Goal: Information Seeking & Learning: Learn about a topic

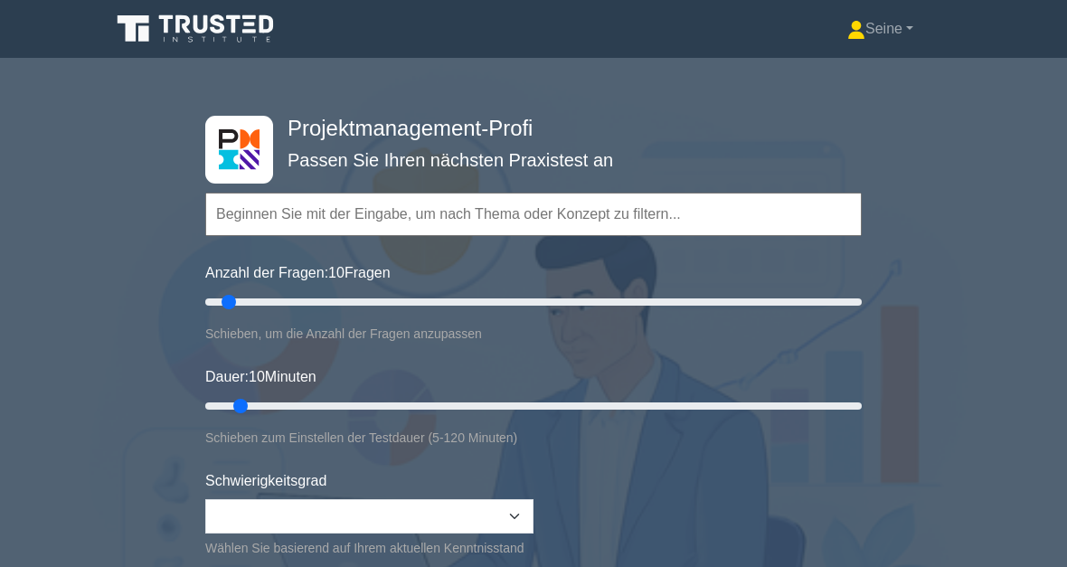
click at [402, 211] on input "text" at bounding box center [533, 214] width 656 height 43
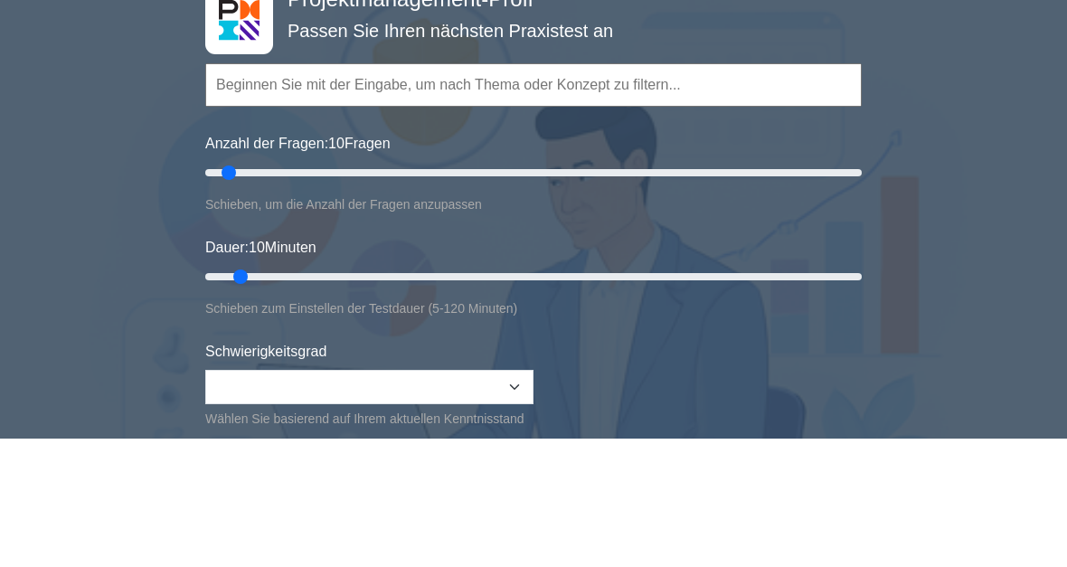
click at [985, 85] on div "Projektmanagement-Profi Passen Sie Ihren nächsten Praxistest an Topics Scope Ma…" at bounding box center [533, 405] width 1067 height 667
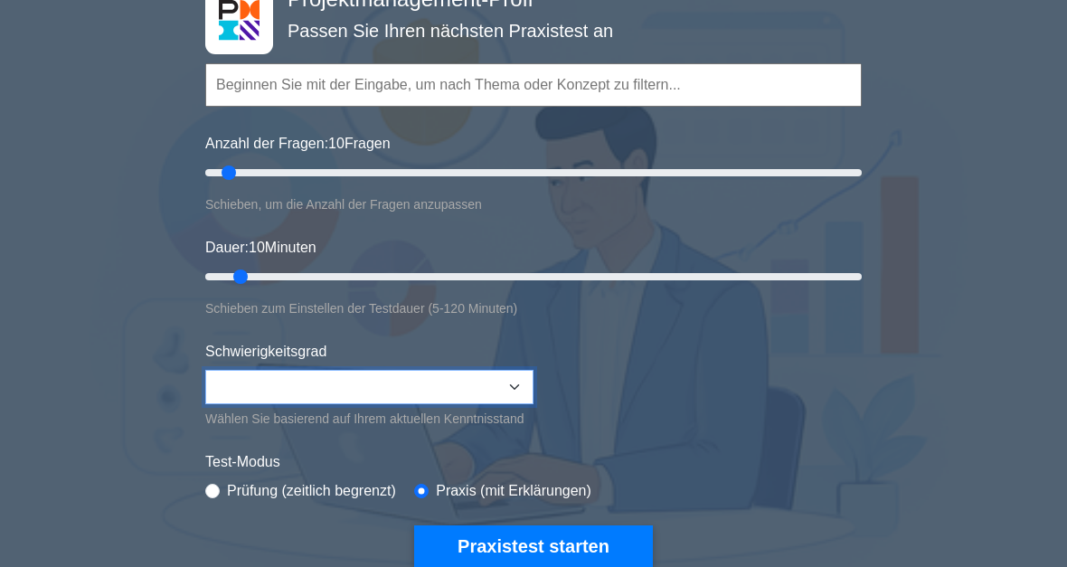
click at [527, 397] on select "Beginner Intermediate Expert" at bounding box center [369, 388] width 328 height 34
click at [579, 561] on button "Praxistest starten" at bounding box center [533, 547] width 239 height 42
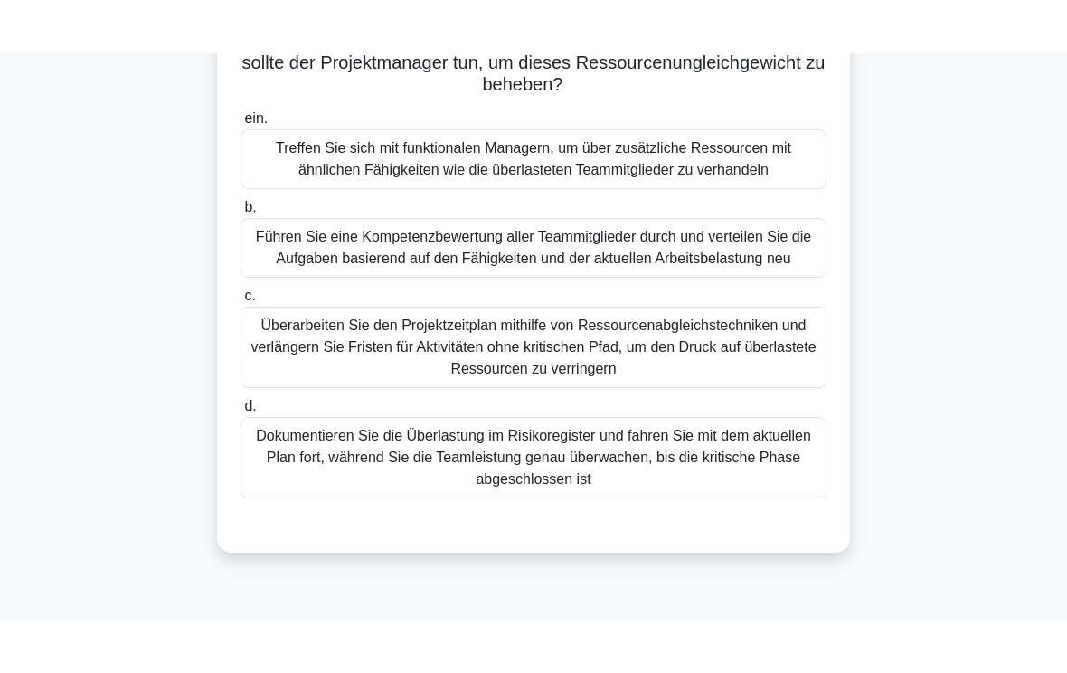
scroll to position [245, 0]
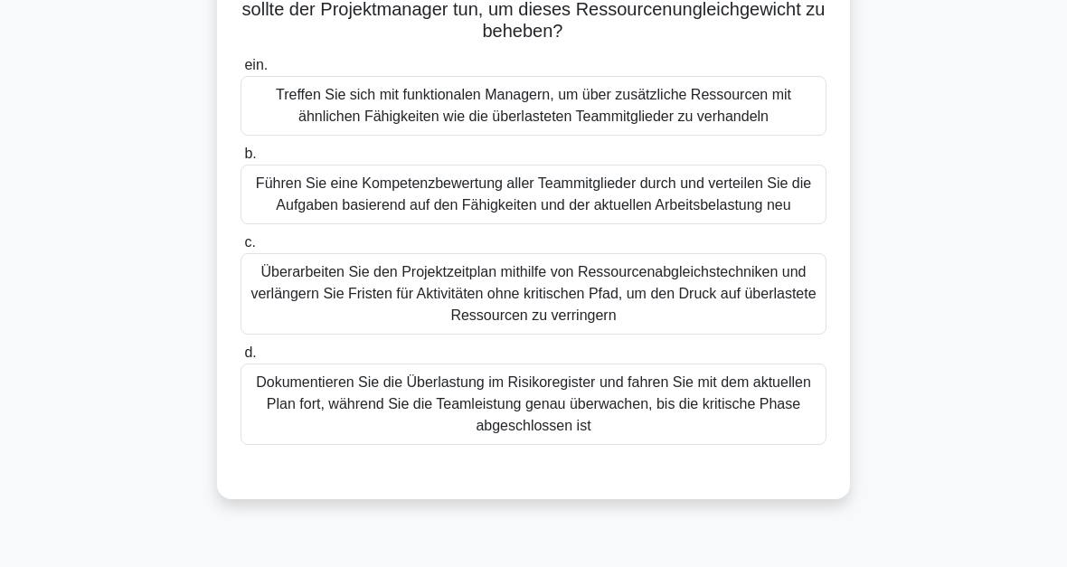
click at [544, 217] on div "Führen Sie eine Kompetenzbewertung aller Teammitglieder durch und verteilen Sie…" at bounding box center [533, 195] width 586 height 60
click at [240, 160] on input "b. Führen Sie eine Kompetenzbewertung aller Teammitglieder durch und verteilen …" at bounding box center [240, 154] width 0 height 12
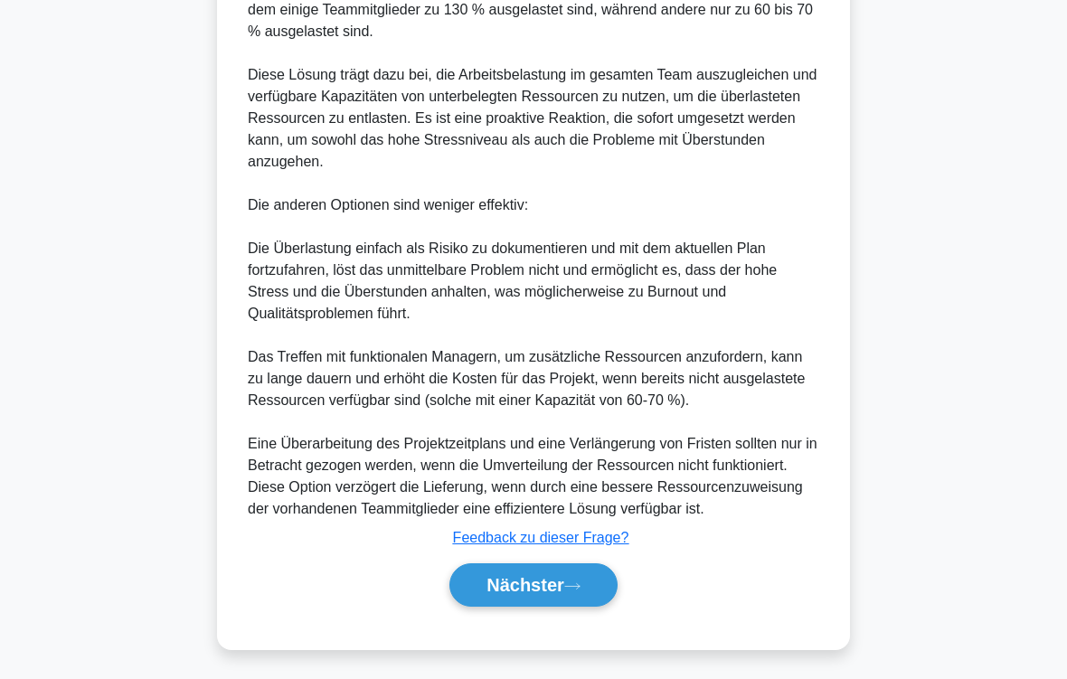
scroll to position [913, 0]
click at [569, 566] on icon at bounding box center [572, 586] width 16 height 10
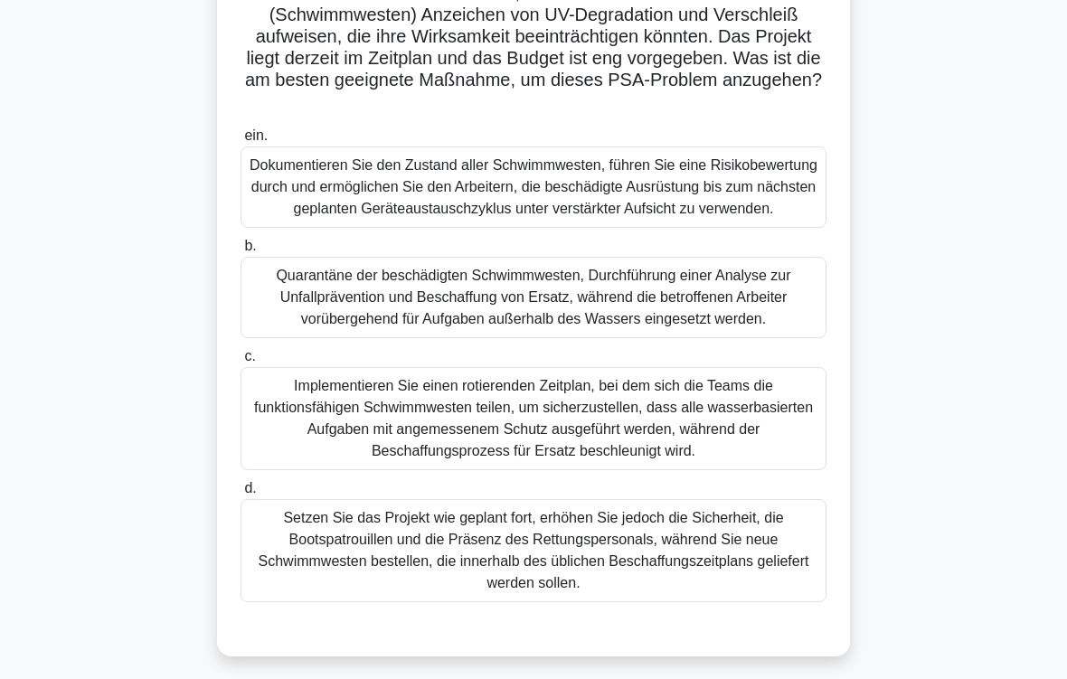
scroll to position [199, 0]
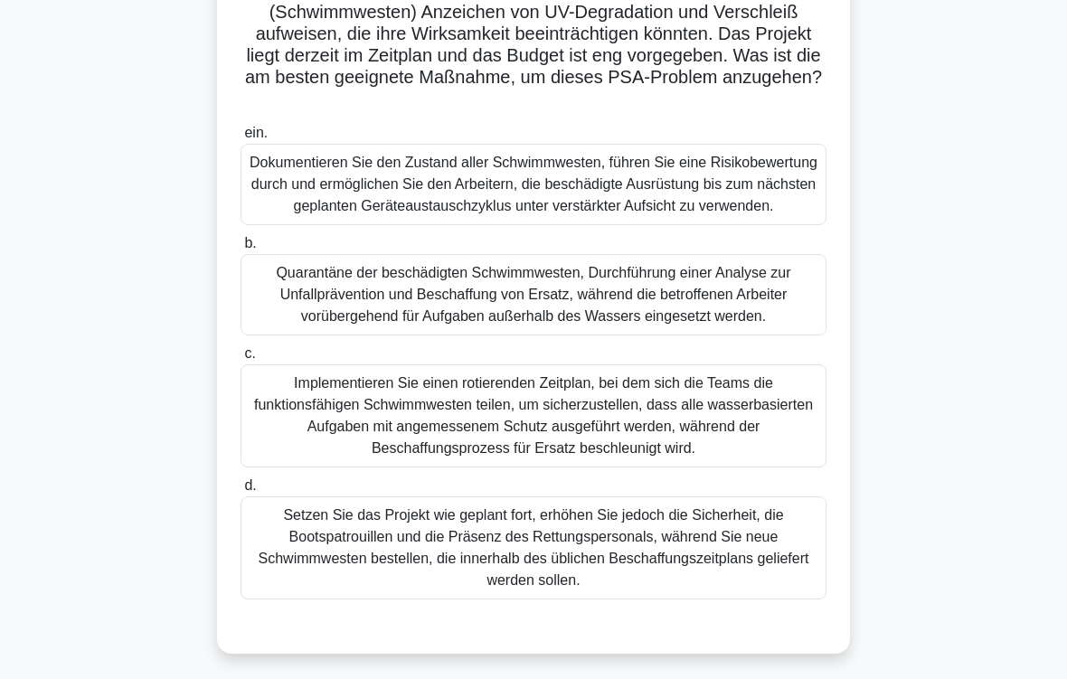
click at [678, 467] on div "Implementieren Sie einen rotierenden Zeitplan, bei dem sich die Teams die funkt…" at bounding box center [533, 415] width 586 height 103
click at [240, 360] on input "c. Implementieren Sie einen rotierenden Zeitplan, bei dem sich die Teams die fu…" at bounding box center [240, 354] width 0 height 12
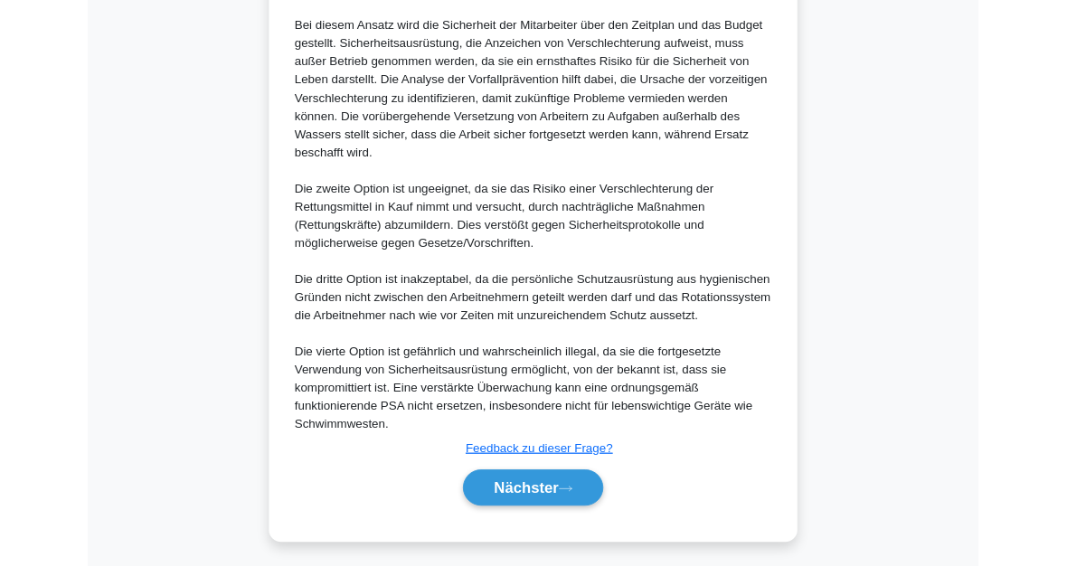
scroll to position [1179, 0]
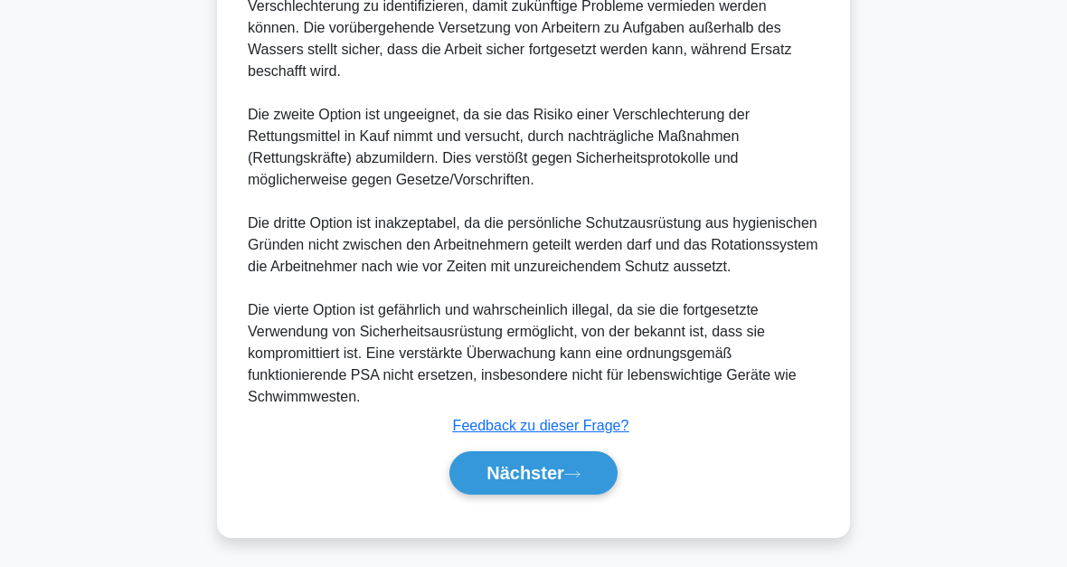
click at [579, 478] on button "Nächster" at bounding box center [533, 472] width 168 height 43
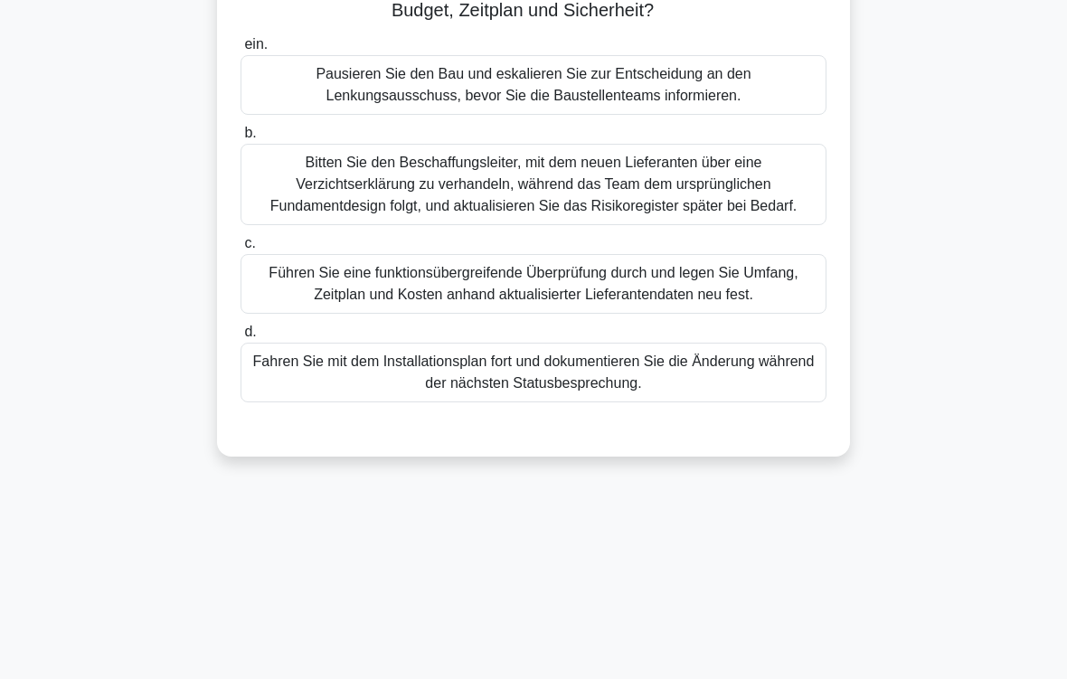
scroll to position [287, 0]
click at [659, 315] on div "Führen Sie eine funktionsübergreifende Überprüfung durch und legen Sie Umfang, …" at bounding box center [533, 285] width 586 height 60
click at [240, 250] on input "c. Führen Sie eine funktionsübergreifende Überprüfung durch und legen Sie Umfan…" at bounding box center [240, 245] width 0 height 12
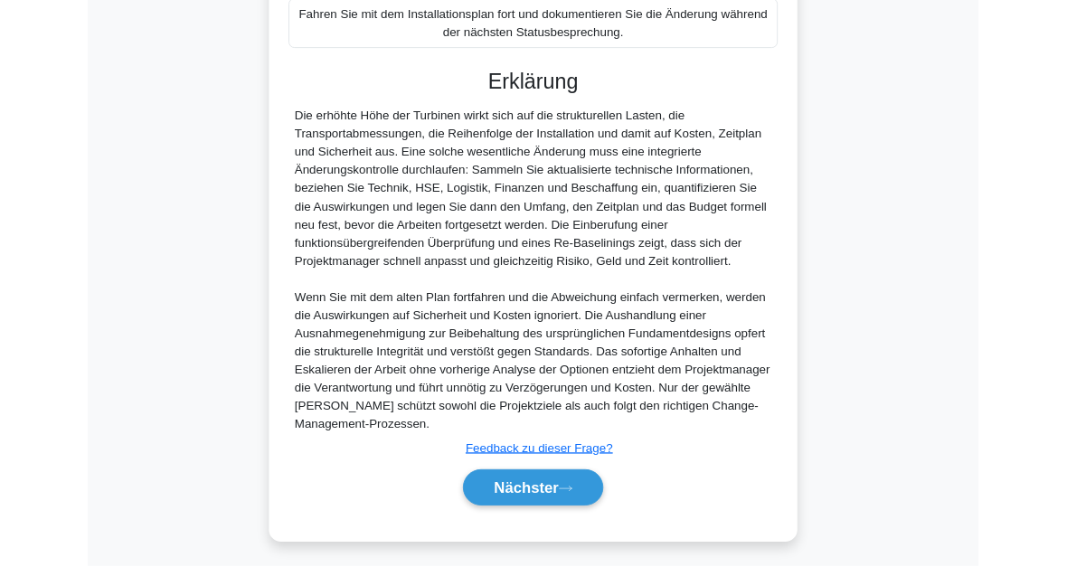
scroll to position [830, 0]
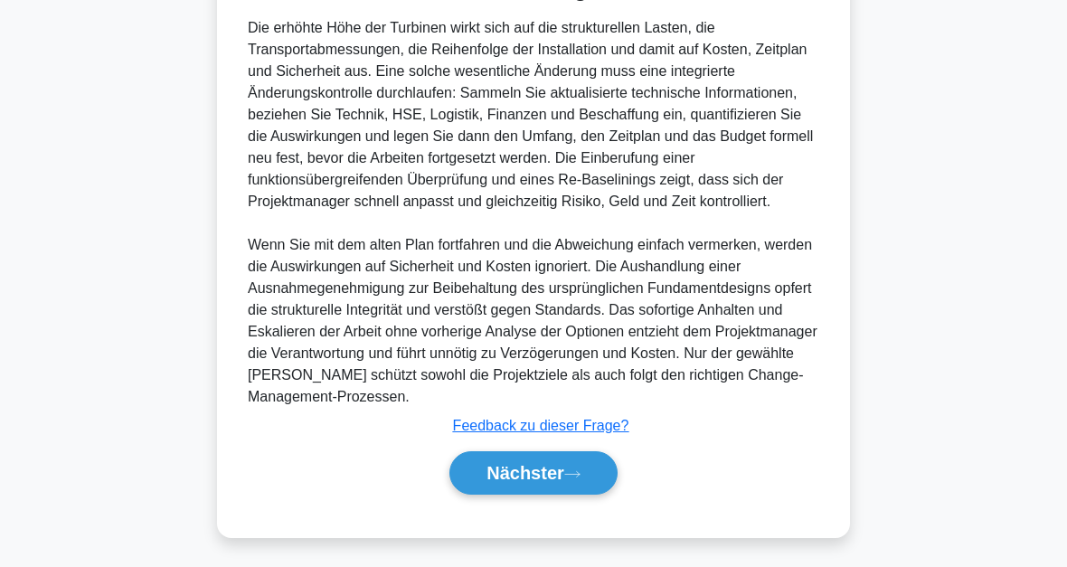
click at [598, 467] on button "Nächster" at bounding box center [533, 472] width 168 height 43
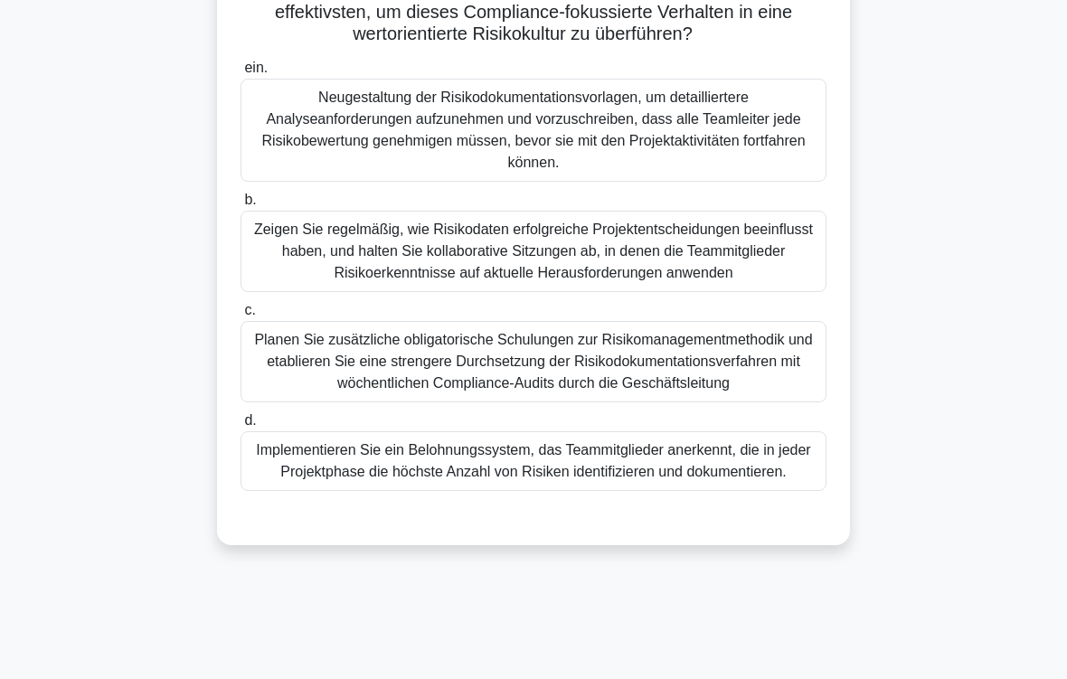
scroll to position [286, 0]
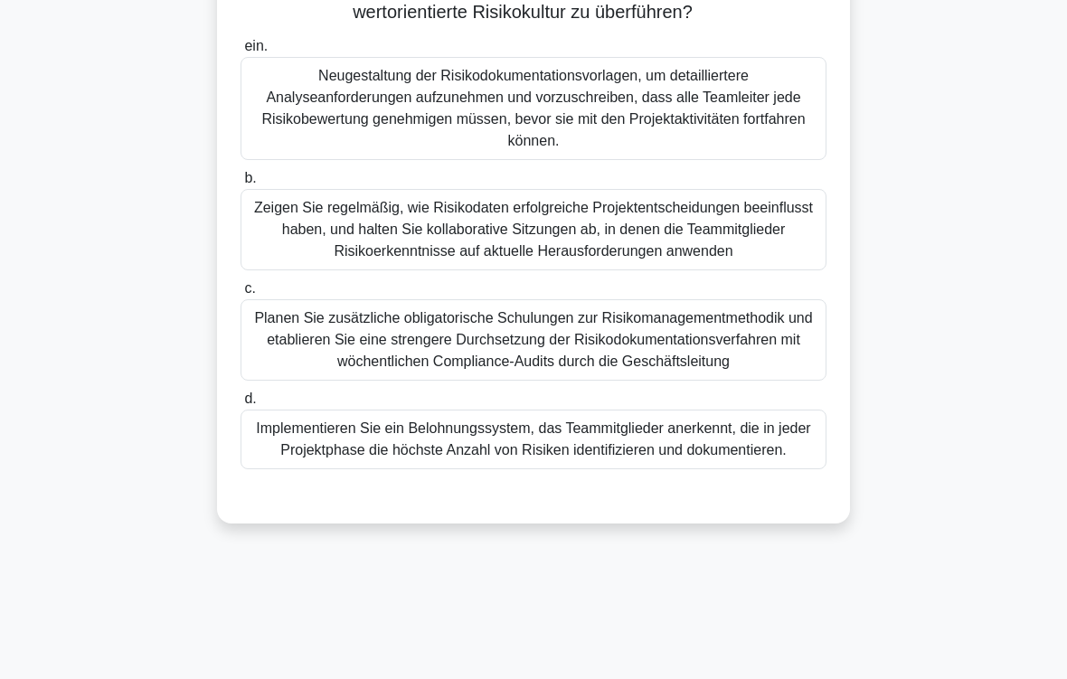
click at [767, 256] on div "Zeigen Sie regelmäßig, wie Risikodaten erfolgreiche Projektentscheidungen beein…" at bounding box center [533, 229] width 586 height 81
click at [240, 184] on input "b. Zeigen Sie regelmäßig, wie Risikodaten erfolgreiche Projektentscheidungen be…" at bounding box center [240, 179] width 0 height 12
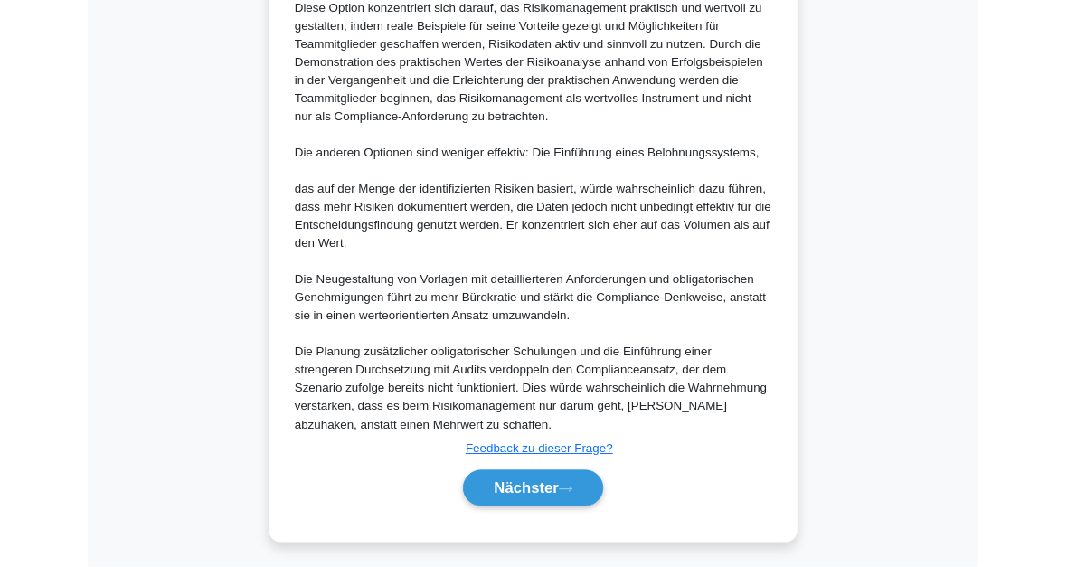
scroll to position [1220, 0]
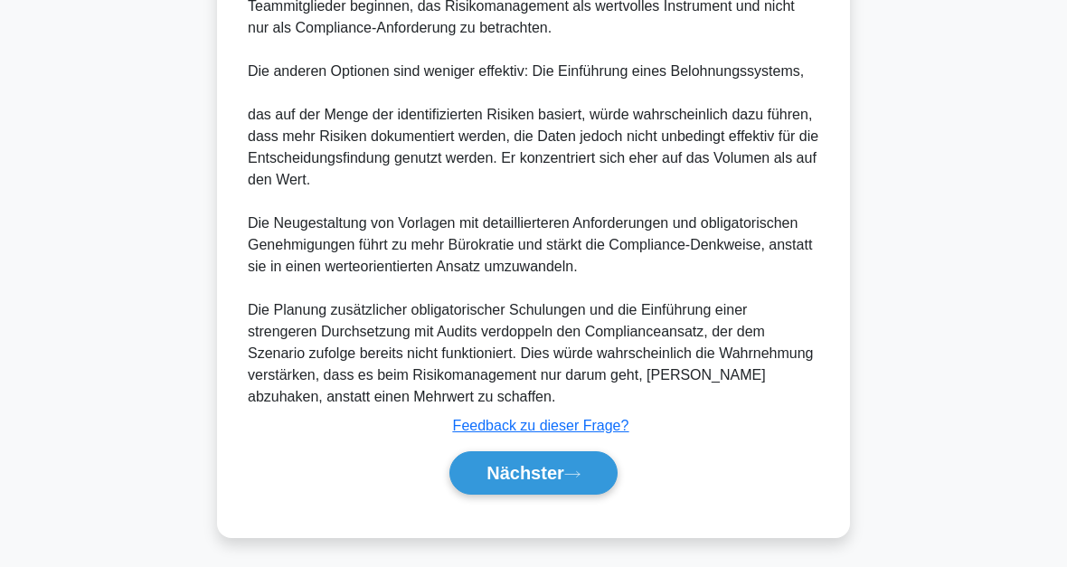
click at [596, 468] on button "Nächster" at bounding box center [533, 472] width 168 height 43
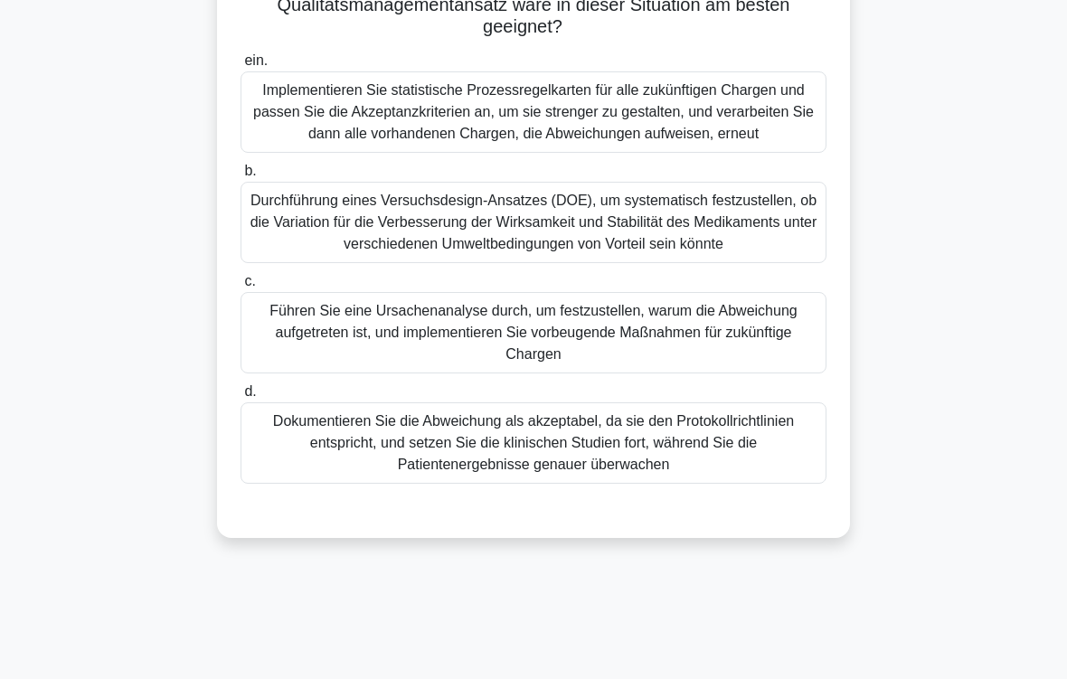
scroll to position [273, 0]
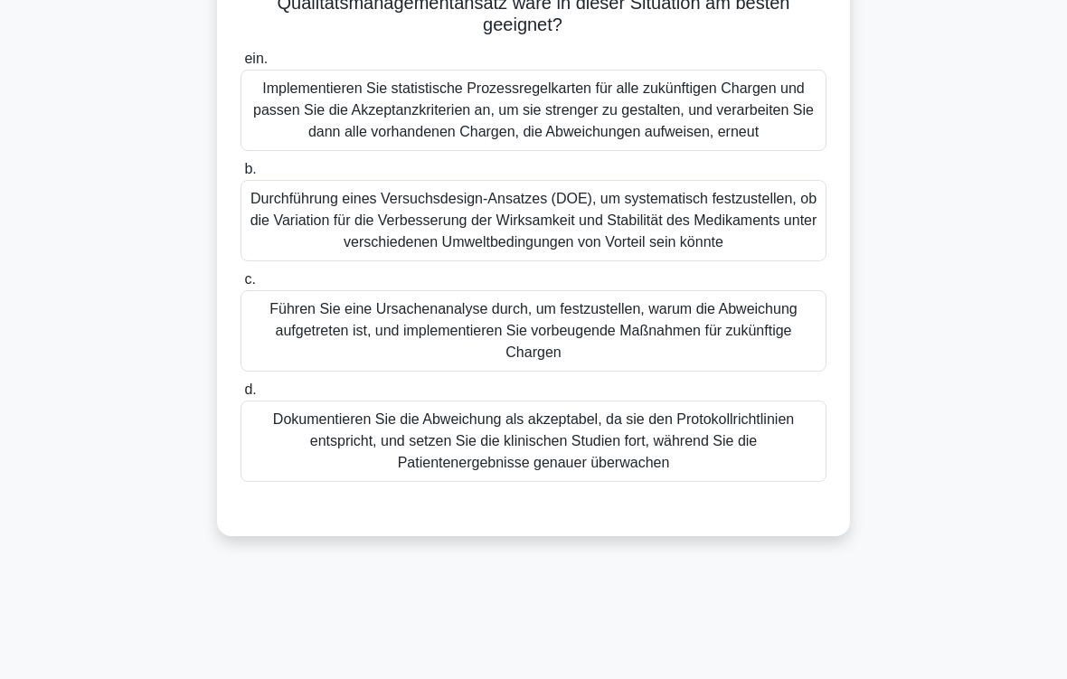
click at [599, 372] on div "Führen Sie eine Ursachenanalyse durch, um festzustellen, warum die Abweichung a…" at bounding box center [533, 330] width 586 height 81
click at [240, 286] on input "c. Führen Sie eine Ursachenanalyse durch, um festzustellen, warum die Abweichun…" at bounding box center [240, 280] width 0 height 12
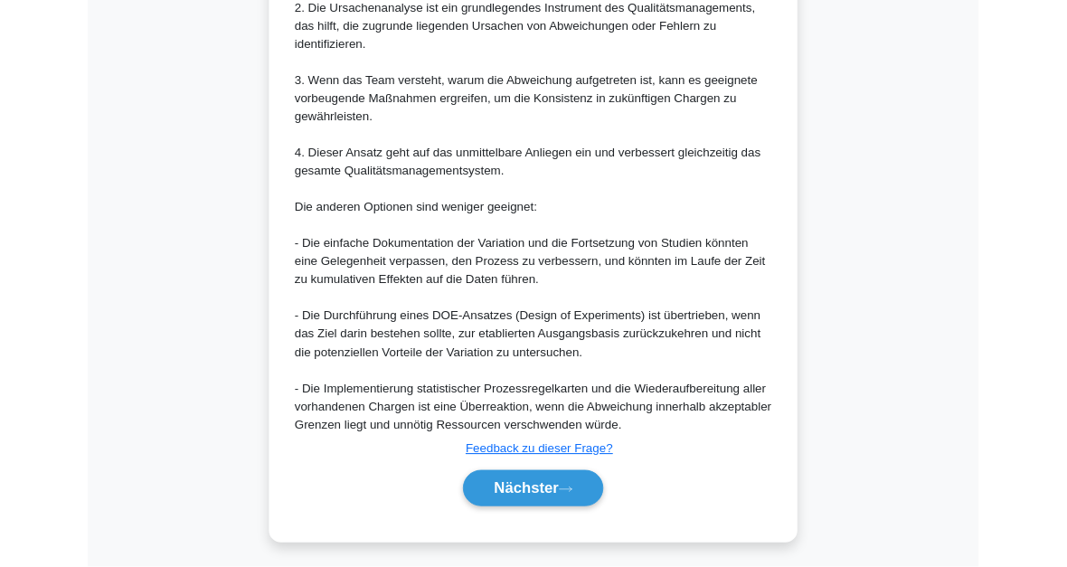
scroll to position [1285, 0]
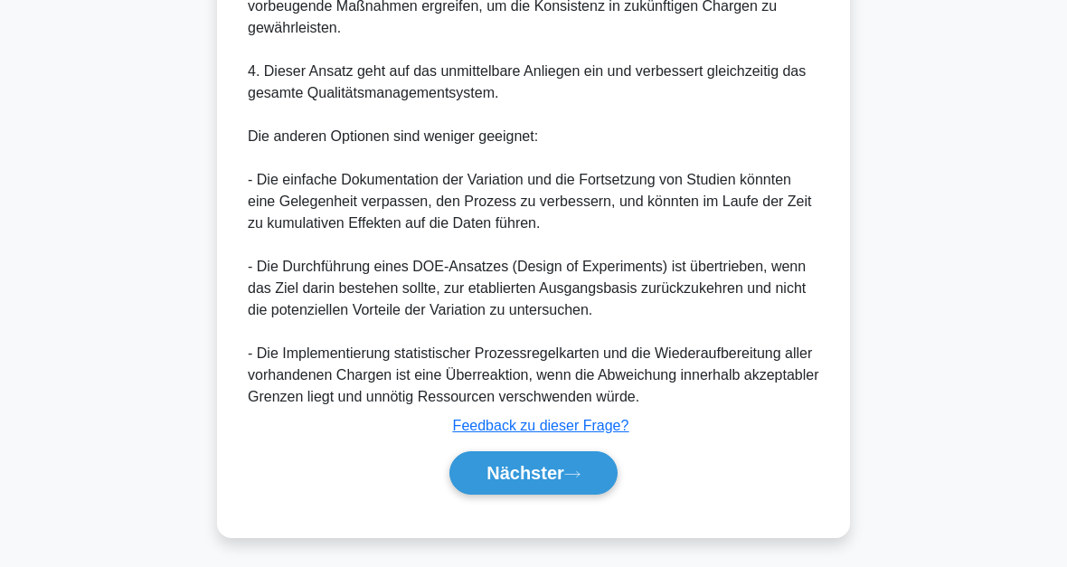
click at [577, 471] on icon at bounding box center [572, 474] width 16 height 10
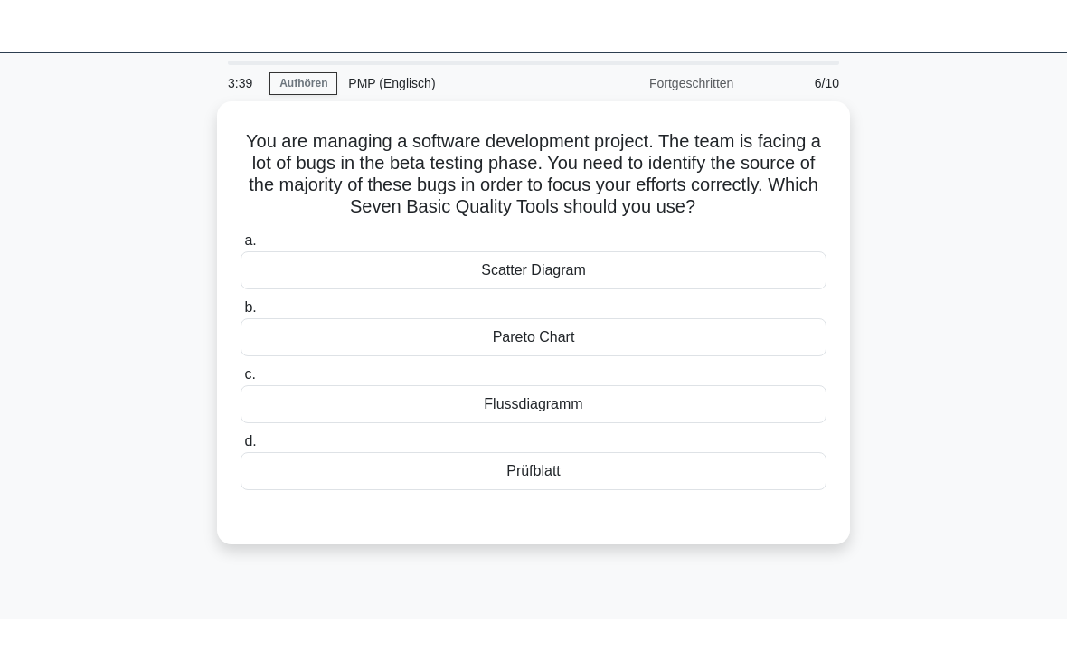
scroll to position [0, 0]
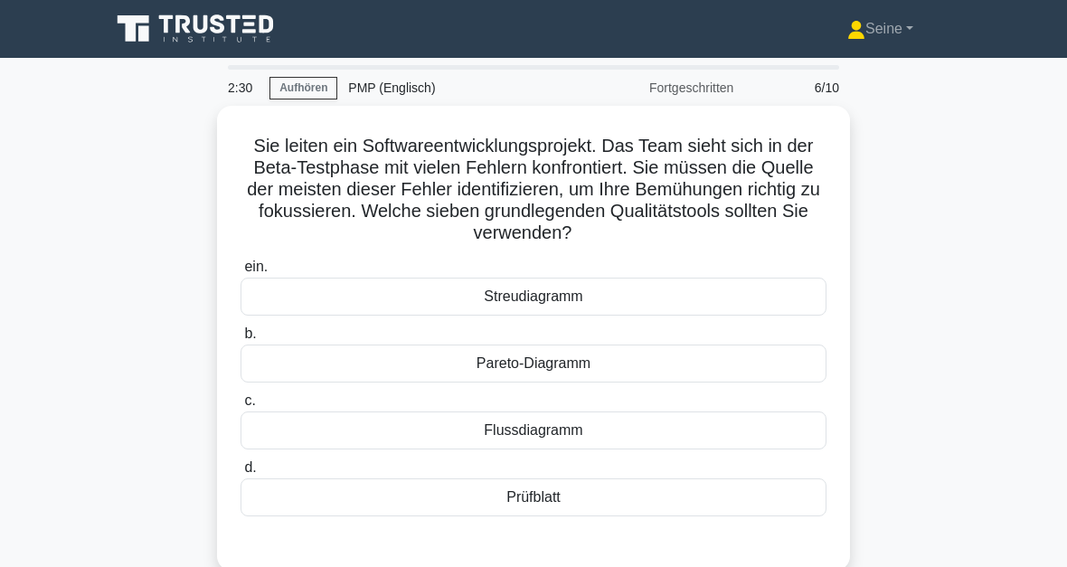
click at [564, 501] on div "Prüfblatt" at bounding box center [533, 497] width 586 height 38
click at [240, 474] on input "d. Prüfblatt" at bounding box center [240, 468] width 0 height 12
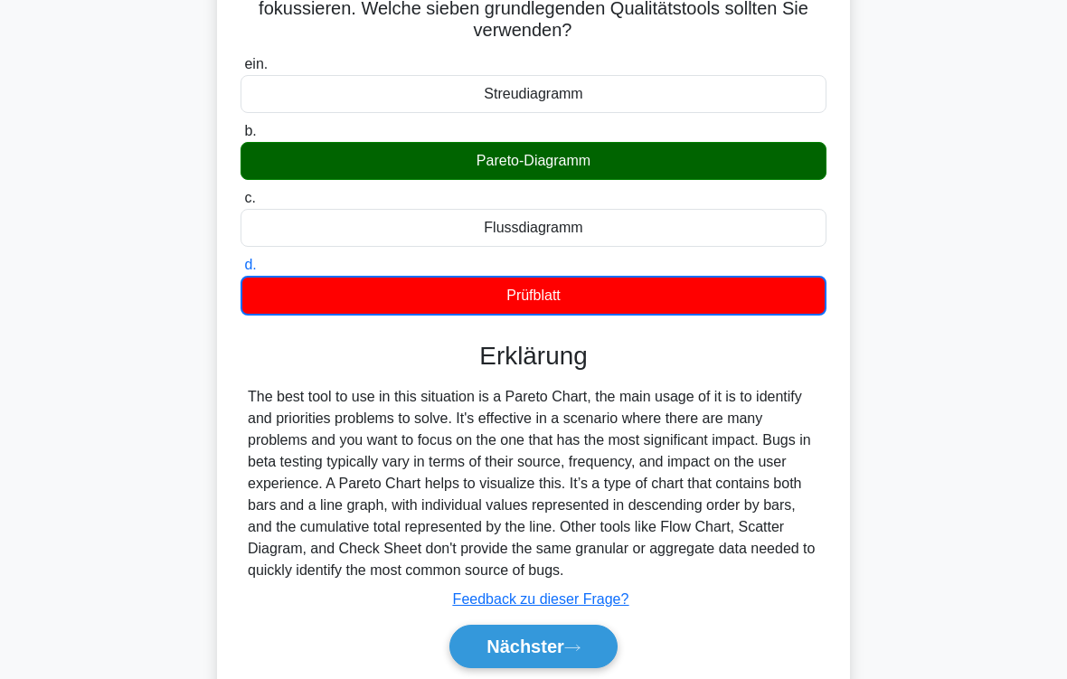
scroll to position [297, 0]
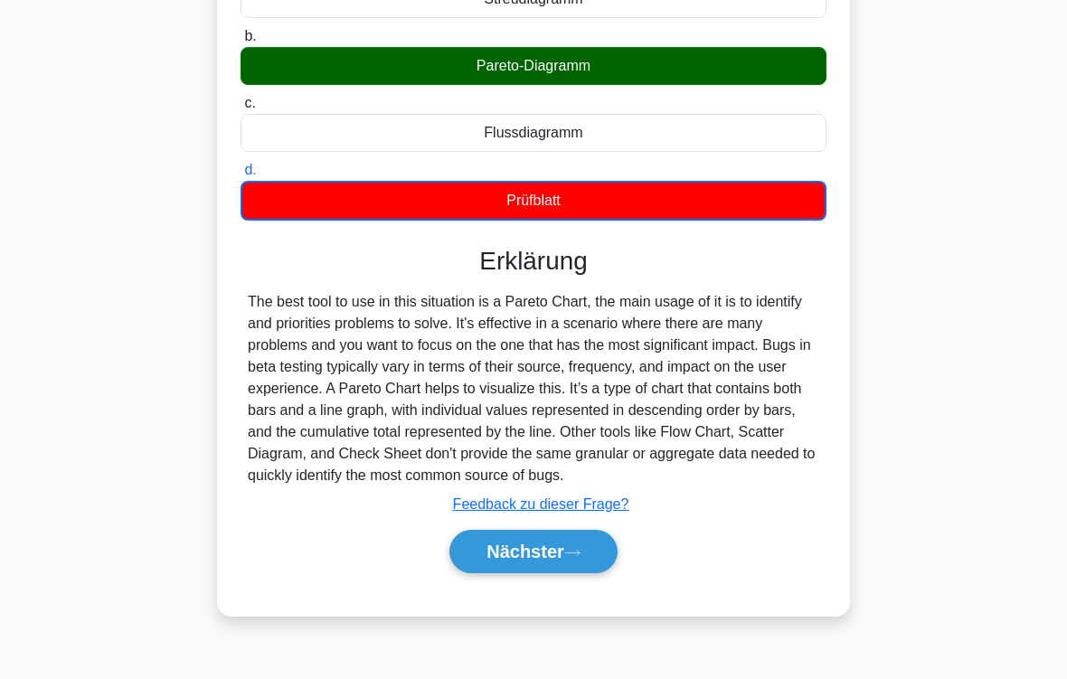
click at [594, 566] on button "Nächster" at bounding box center [533, 551] width 168 height 43
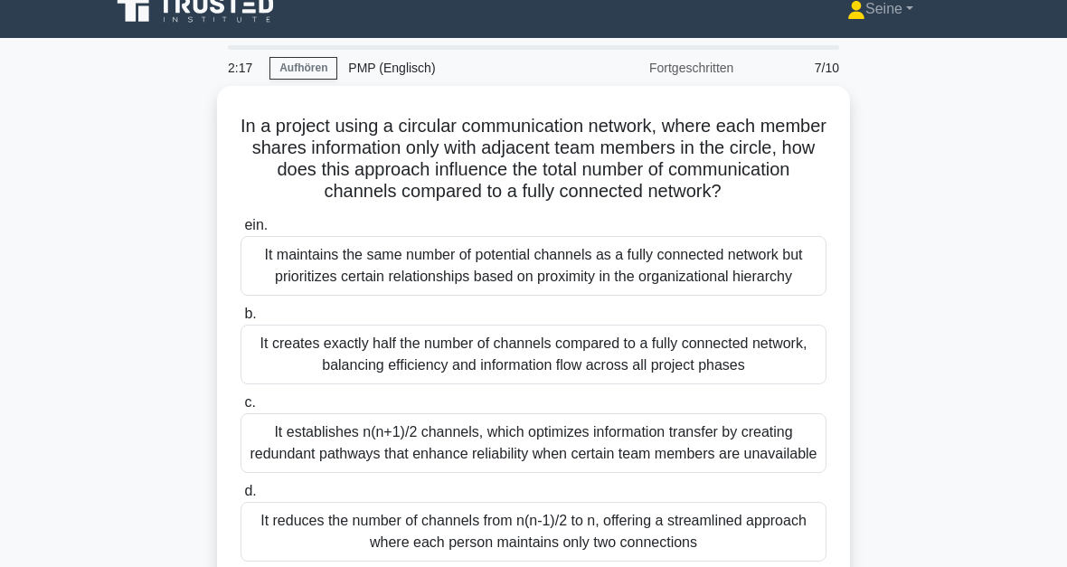
scroll to position [0, 0]
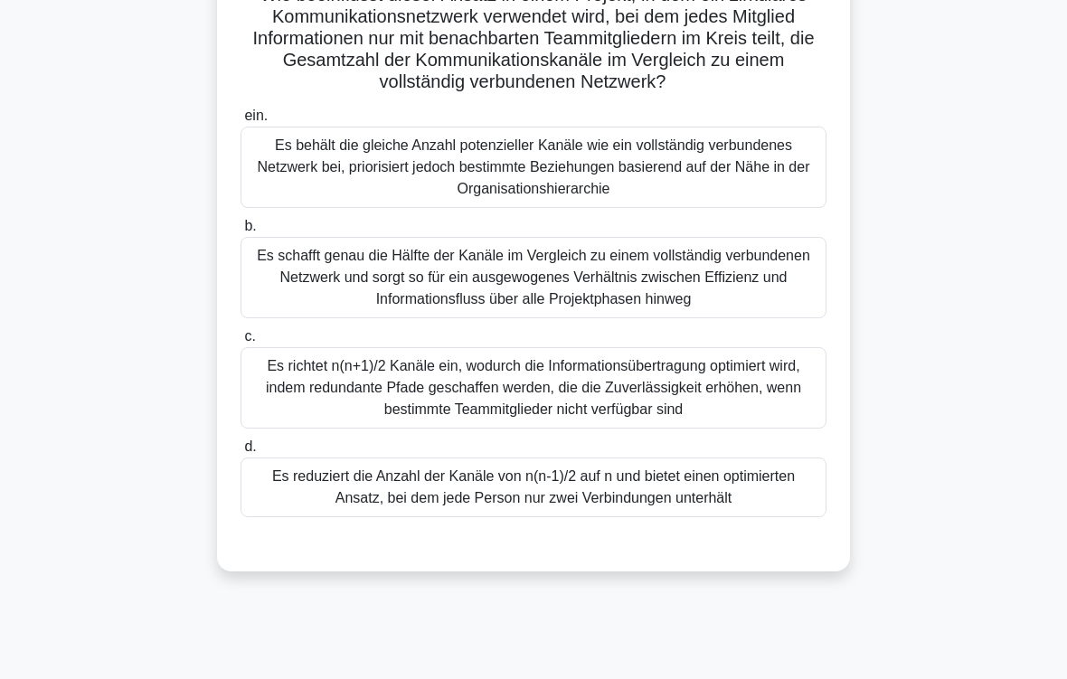
scroll to position [151, 0]
click at [732, 517] on div "Es reduziert die Anzahl der Kanäle von n(n-1)/2 auf n und bietet einen optimier…" at bounding box center [533, 487] width 586 height 60
click at [240, 453] on input "d. Es reduziert die Anzahl der Kanäle von n(n-1)/2 auf n und bietet einen optim…" at bounding box center [240, 447] width 0 height 12
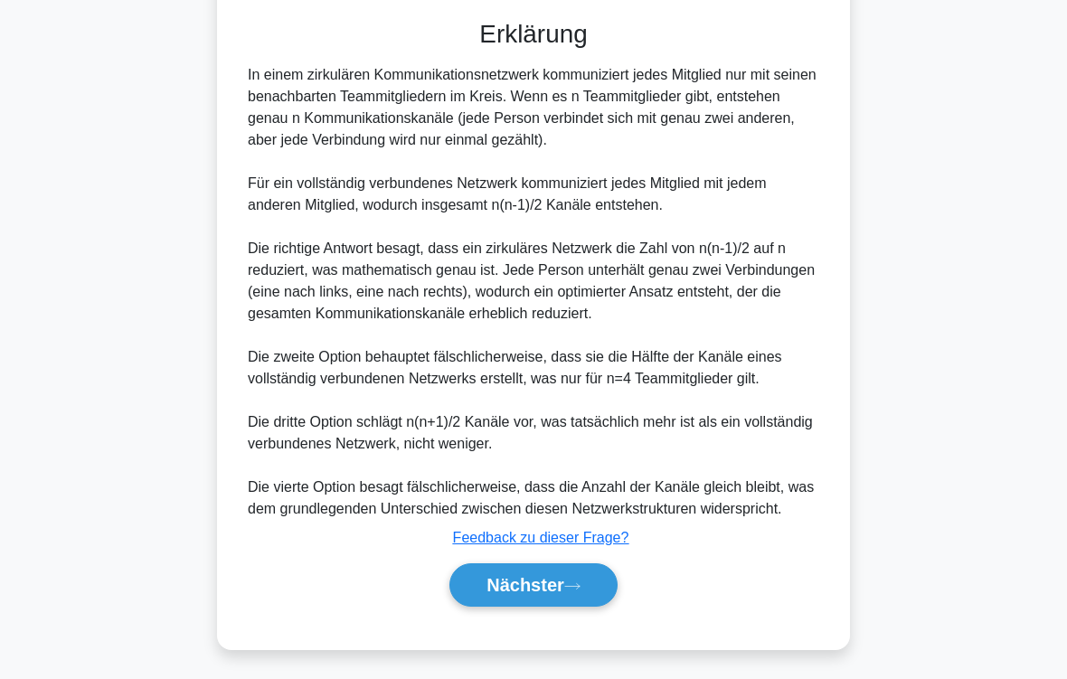
scroll to position [805, 0]
click at [580, 586] on icon at bounding box center [572, 586] width 16 height 10
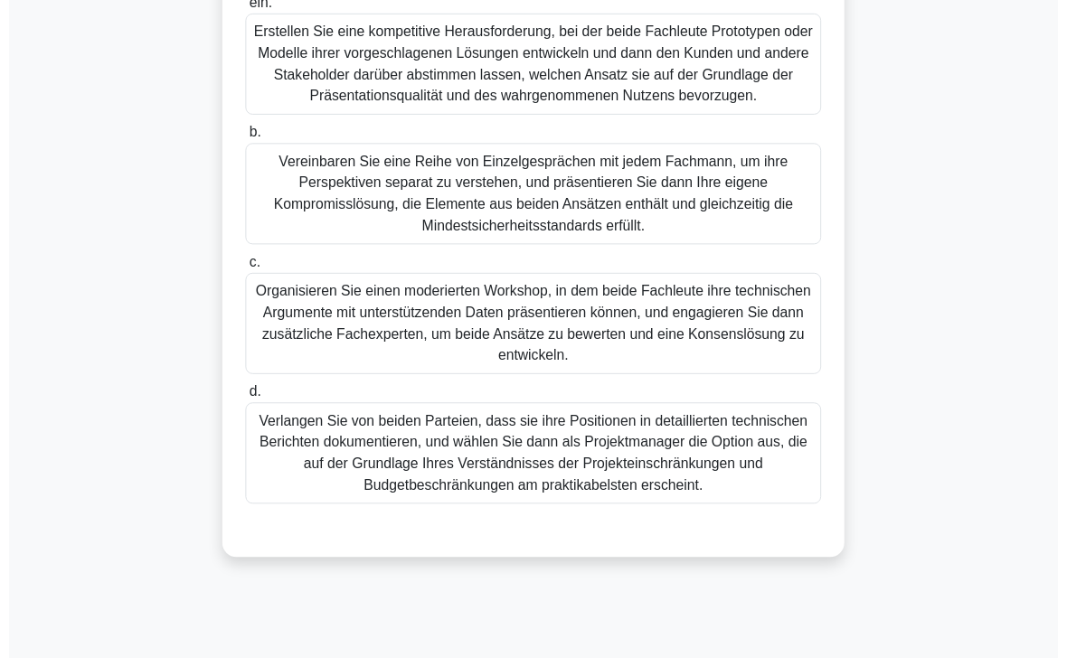
scroll to position [410, 0]
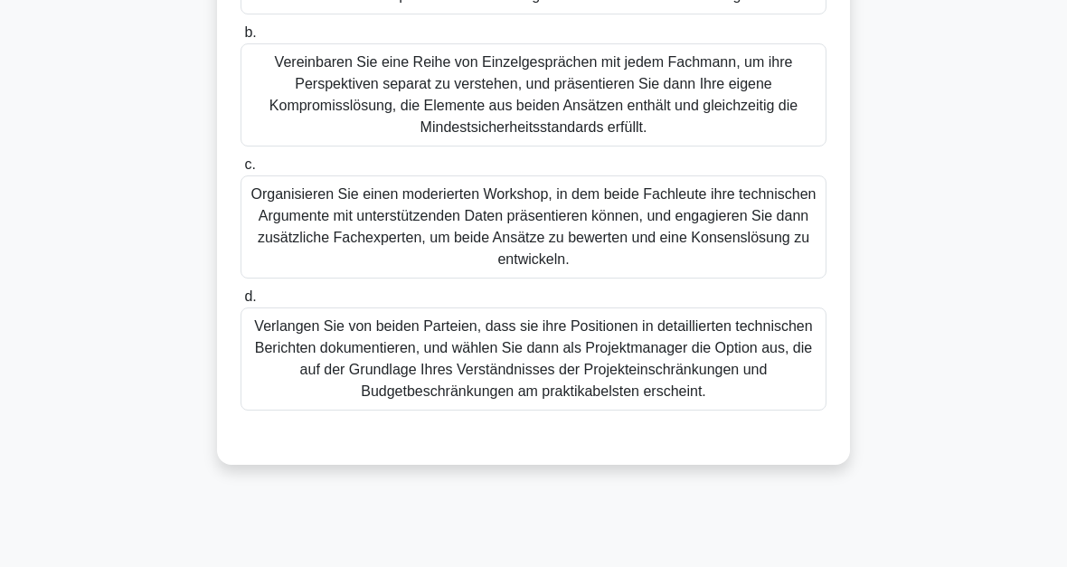
click at [751, 278] on div "Organisieren Sie einen moderierten Workshop, in dem beide Fachleute ihre techni…" at bounding box center [533, 226] width 586 height 103
click at [240, 171] on input "c. Organisieren Sie einen moderierten Workshop, in dem beide Fachleute ihre tec…" at bounding box center [240, 165] width 0 height 12
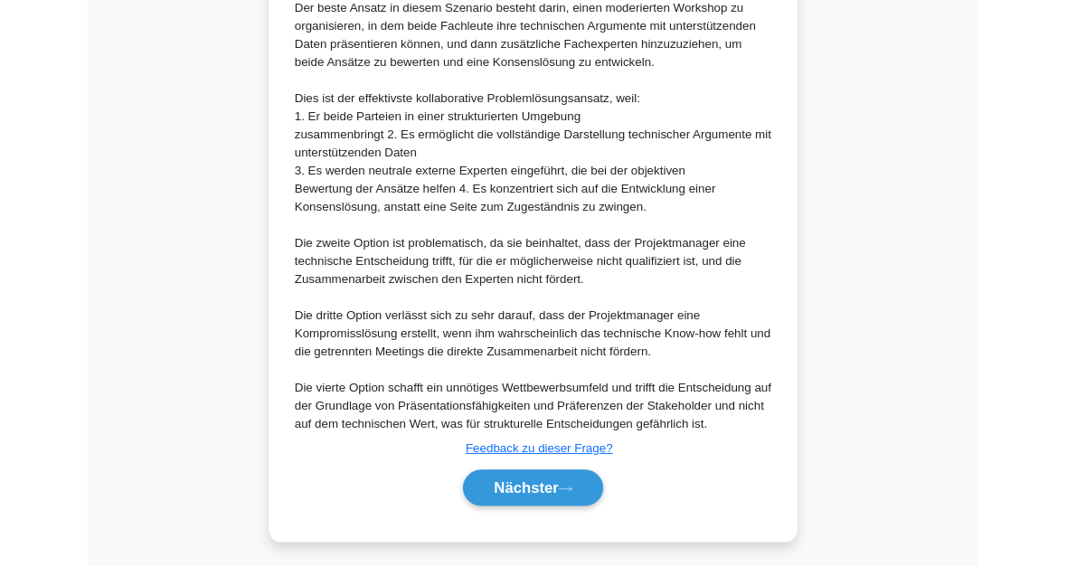
scroll to position [1155, 0]
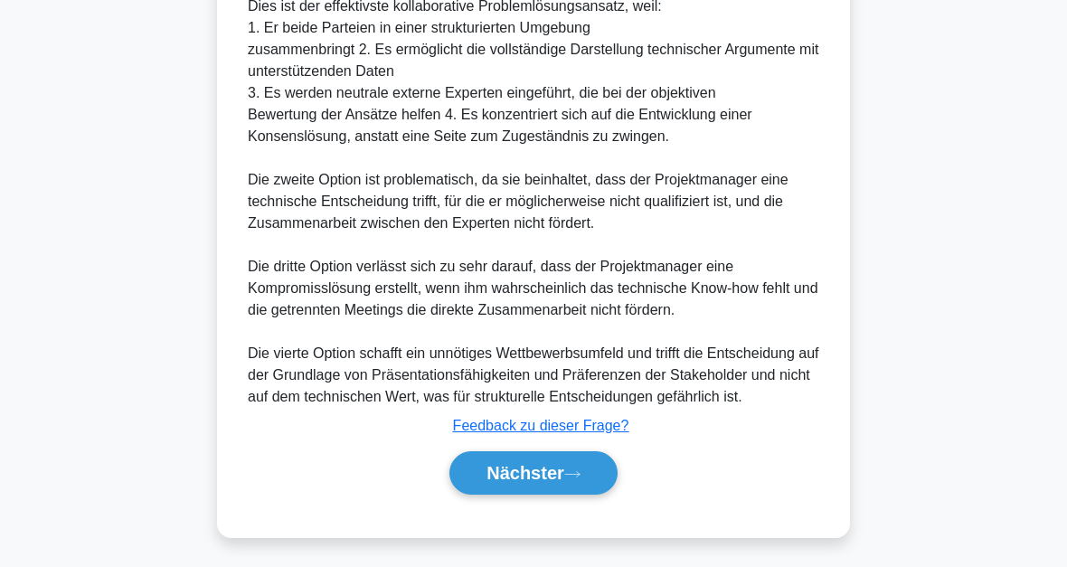
click at [586, 462] on button "Nächster" at bounding box center [533, 472] width 168 height 43
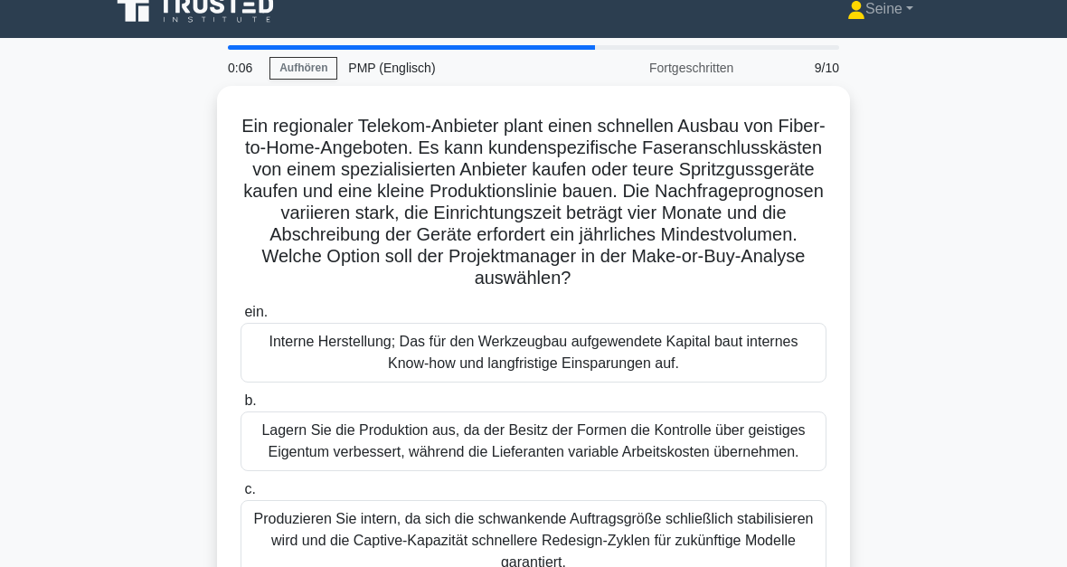
scroll to position [14, 0]
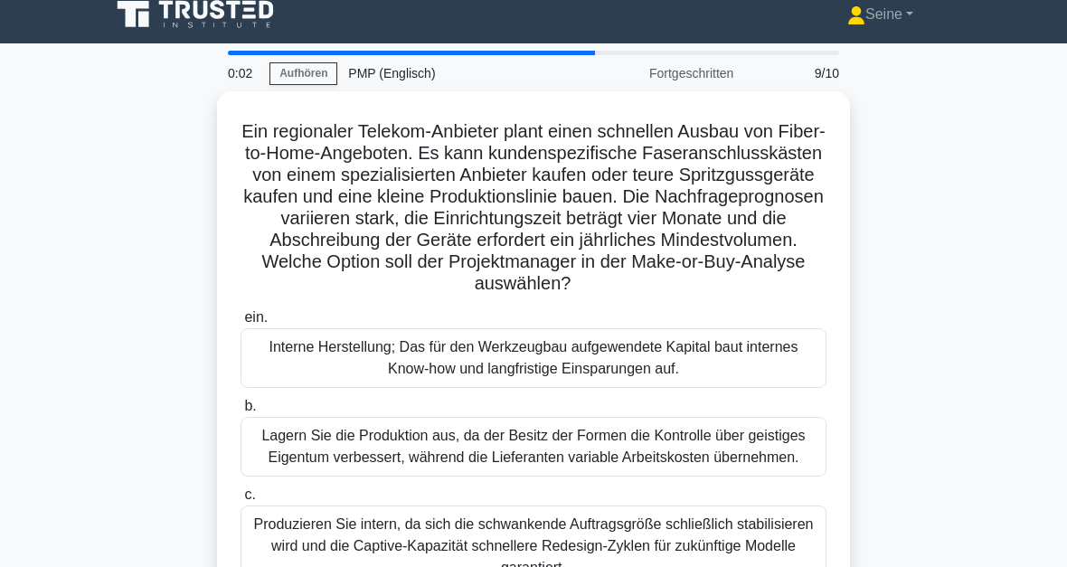
click at [707, 470] on div "Lagern Sie die Produktion aus, da der Besitz der Formen die Kontrolle über geis…" at bounding box center [533, 447] width 586 height 60
click at [240, 412] on input "b. Lagern Sie die Produktion aus, da der Besitz der Formen die Kontrolle über g…" at bounding box center [240, 406] width 0 height 12
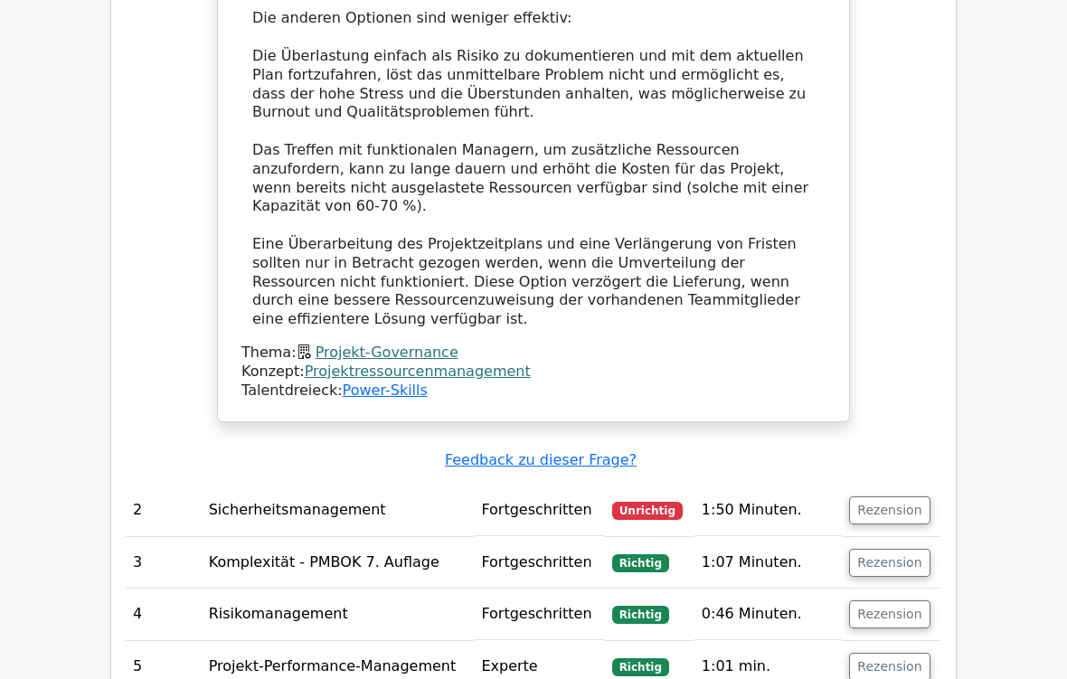
scroll to position [2037, 0]
click at [887, 496] on button "Rezension" at bounding box center [889, 510] width 80 height 28
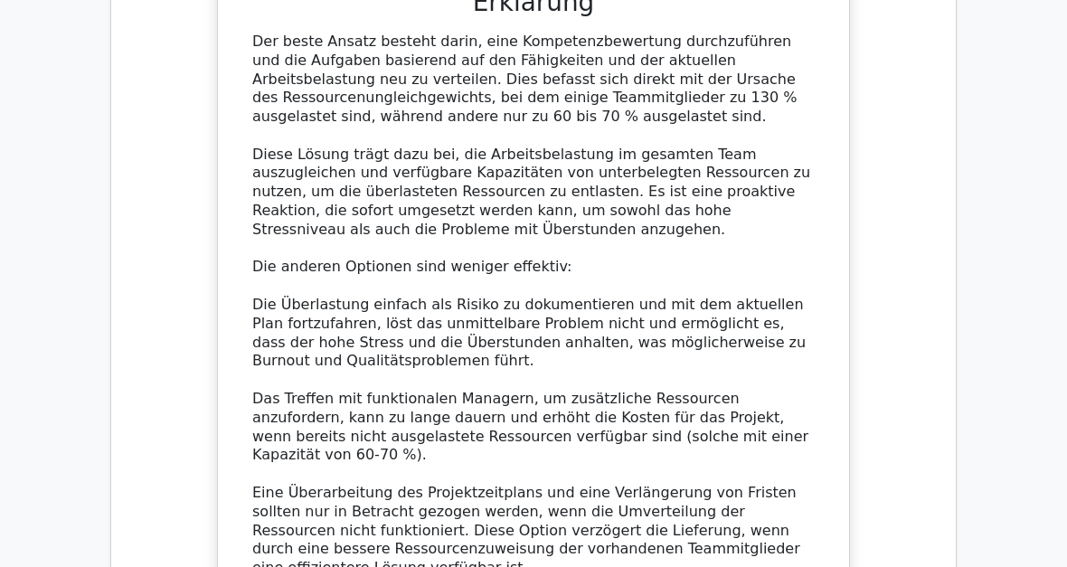
scroll to position [1787, 0]
